Goal: Information Seeking & Learning: Learn about a topic

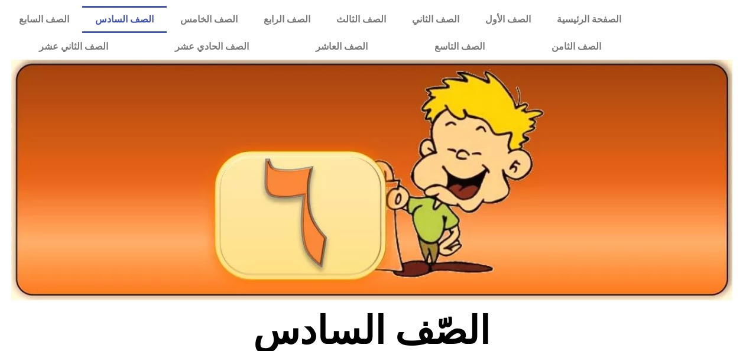
scroll to position [326, 0]
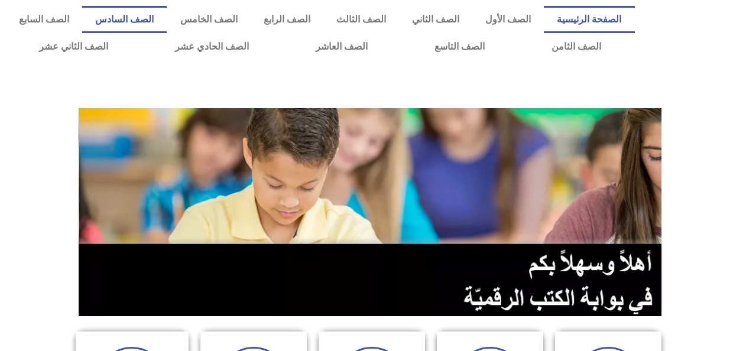
click at [167, 31] on link "الصف السادس" at bounding box center [124, 19] width 85 height 27
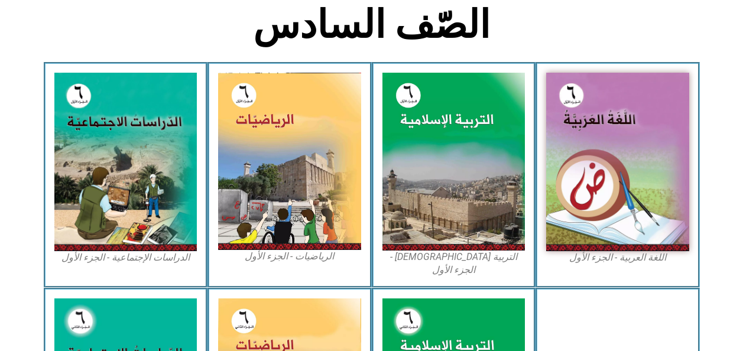
scroll to position [306, 0]
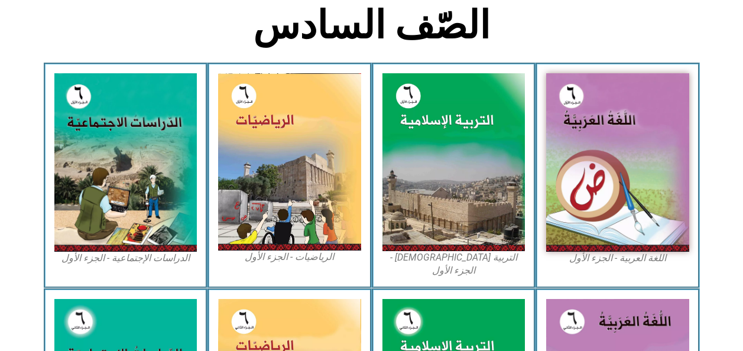
click at [560, 234] on img at bounding box center [617, 162] width 143 height 179
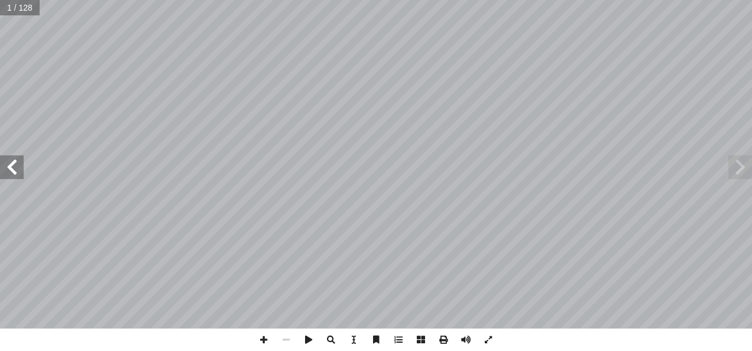
click at [20, 171] on span at bounding box center [12, 167] width 24 height 24
click at [15, 174] on span at bounding box center [12, 167] width 24 height 24
click at [12, 177] on span at bounding box center [12, 167] width 24 height 24
click at [15, 174] on span at bounding box center [12, 167] width 24 height 24
click at [14, 172] on span at bounding box center [12, 167] width 24 height 24
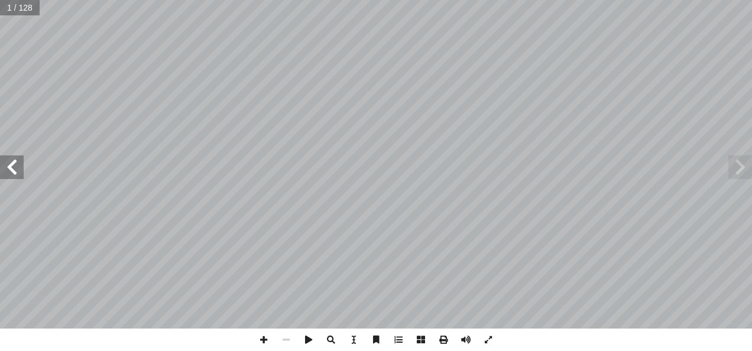
click at [16, 171] on span at bounding box center [12, 167] width 24 height 24
click at [15, 167] on span at bounding box center [12, 167] width 24 height 24
click at [15, 168] on span at bounding box center [12, 167] width 24 height 24
click at [18, 168] on span at bounding box center [12, 167] width 24 height 24
click at [17, 168] on span at bounding box center [12, 167] width 24 height 24
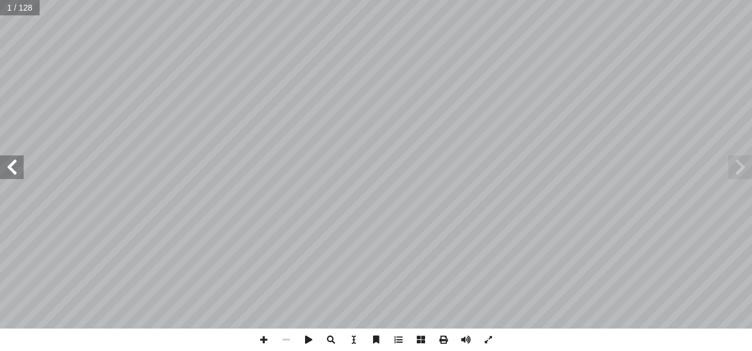
click at [18, 166] on span at bounding box center [12, 167] width 24 height 24
click at [15, 169] on span at bounding box center [12, 167] width 24 height 24
click at [13, 173] on span at bounding box center [12, 167] width 24 height 24
click at [15, 174] on span at bounding box center [12, 167] width 24 height 24
click at [14, 176] on span at bounding box center [12, 167] width 24 height 24
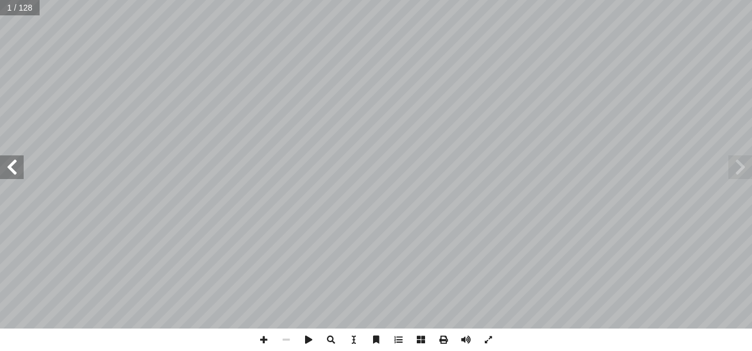
click at [13, 171] on span at bounding box center [12, 167] width 24 height 24
click at [14, 171] on span at bounding box center [12, 167] width 24 height 24
click at [13, 170] on span at bounding box center [12, 167] width 24 height 24
click at [11, 171] on span at bounding box center [12, 167] width 24 height 24
click at [12, 171] on span at bounding box center [12, 167] width 24 height 24
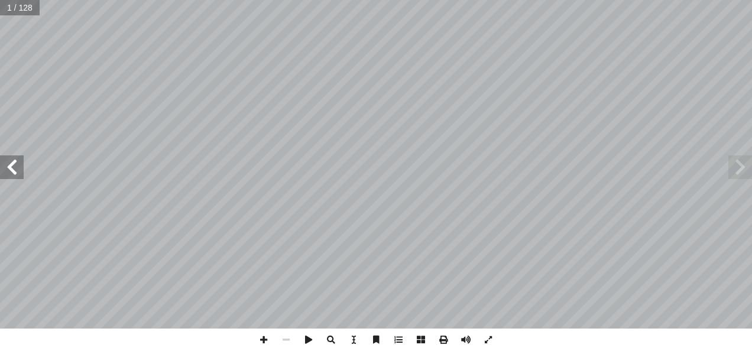
click at [14, 167] on span at bounding box center [12, 167] width 24 height 24
click at [20, 167] on span at bounding box center [12, 167] width 24 height 24
click at [15, 168] on span at bounding box center [12, 167] width 24 height 24
click at [11, 170] on span at bounding box center [12, 167] width 24 height 24
click at [17, 170] on span at bounding box center [12, 167] width 24 height 24
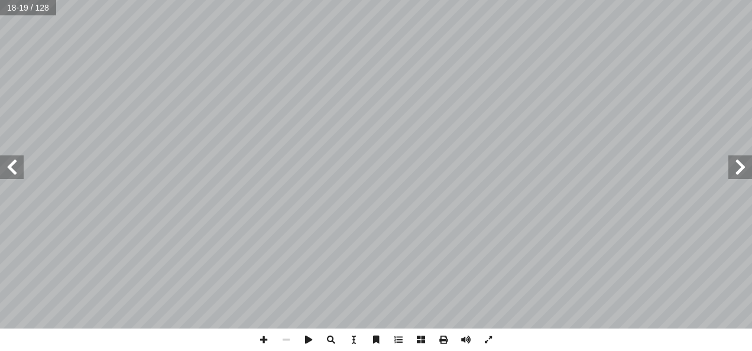
click at [14, 163] on span at bounding box center [12, 167] width 24 height 24
click at [16, 166] on span at bounding box center [12, 167] width 24 height 24
click at [15, 164] on span at bounding box center [12, 167] width 24 height 24
click at [16, 161] on span at bounding box center [12, 167] width 24 height 24
click at [19, 160] on span at bounding box center [12, 167] width 24 height 24
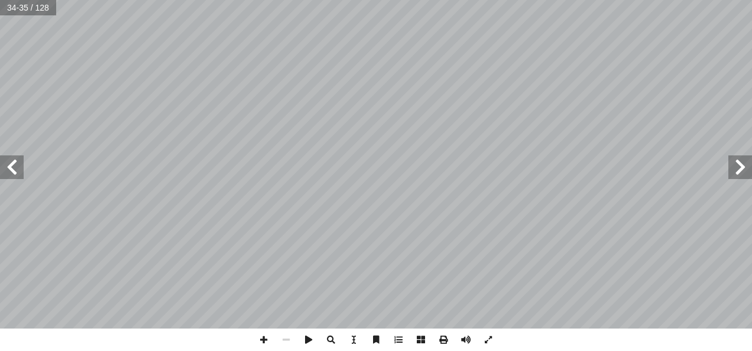
click at [20, 169] on span at bounding box center [12, 167] width 24 height 24
click at [15, 174] on span at bounding box center [12, 167] width 24 height 24
click at [18, 168] on span at bounding box center [12, 167] width 24 height 24
click at [748, 169] on span at bounding box center [740, 167] width 24 height 24
click at [745, 176] on span at bounding box center [740, 167] width 24 height 24
